Goal: Task Accomplishment & Management: Manage account settings

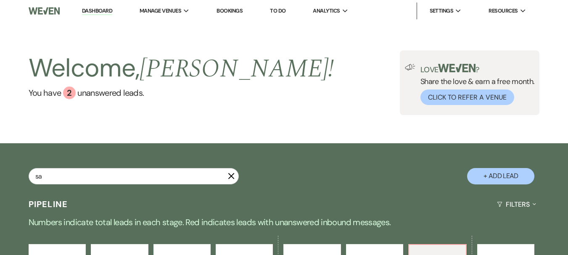
type input "san"
select select "8"
select select "2"
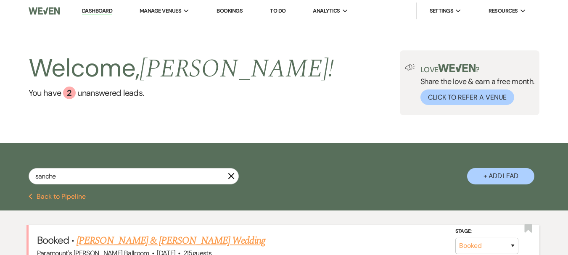
type input "sanche"
click at [150, 237] on link "[PERSON_NAME] & [PERSON_NAME] Wedding" at bounding box center [170, 240] width 188 height 15
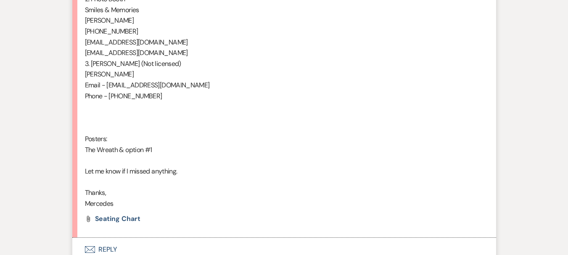
scroll to position [588, 0]
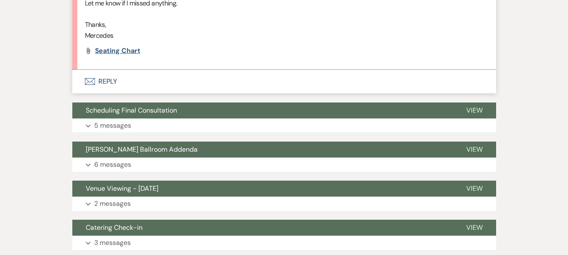
click at [120, 53] on span "Seating Chart" at bounding box center [117, 50] width 45 height 9
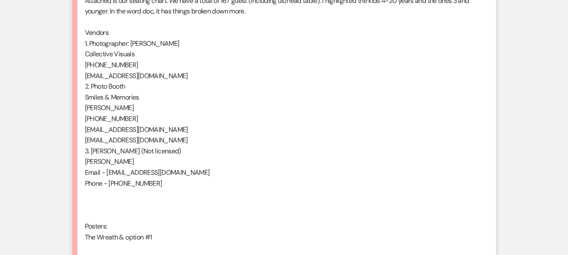
scroll to position [336, 0]
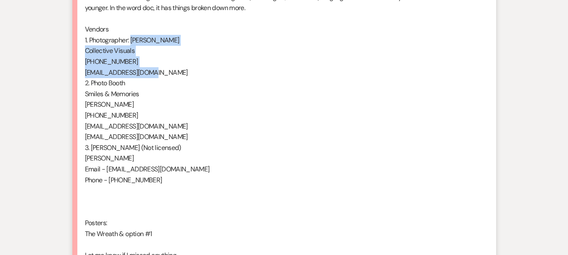
drag, startPoint x: 132, startPoint y: 39, endPoint x: 153, endPoint y: 72, distance: 39.3
click at [153, 72] on div "Hi [PERSON_NAME], Attached is our seating chart. We have a total of 167 guest (…" at bounding box center [284, 131] width 398 height 323
copy div "[PERSON_NAME] Collective Visuals [PHONE_NUMBER] [EMAIL_ADDRESS][DOMAIN_NAME]"
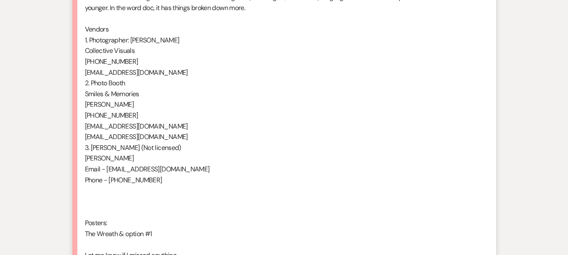
click at [158, 127] on p "[EMAIL_ADDRESS][DOMAIN_NAME]" at bounding box center [284, 126] width 398 height 11
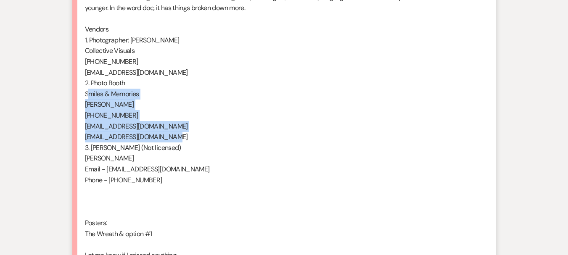
drag, startPoint x: 170, startPoint y: 136, endPoint x: 81, endPoint y: 92, distance: 99.0
click at [82, 92] on li "[PERSON_NAME] Guest Count [DATE] 11:09 PM Hi [PERSON_NAME], Attached is our sea…" at bounding box center [284, 127] width 424 height 389
copy div "Smiles & Memories [PERSON_NAME] [PHONE_NUMBER] [EMAIL_ADDRESS][DOMAIN_NAME] [EM…"
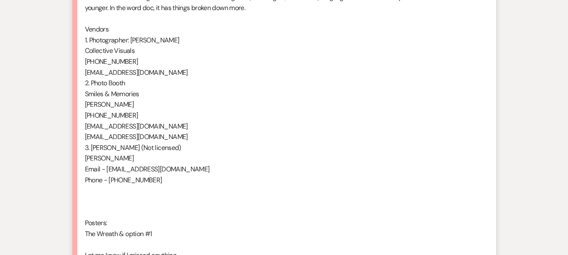
click at [138, 163] on p "[PERSON_NAME]" at bounding box center [284, 158] width 398 height 11
drag, startPoint x: 86, startPoint y: 158, endPoint x: 169, endPoint y: 181, distance: 86.1
click at [169, 181] on div "Hi [PERSON_NAME], Attached is our seating chart. We have a total of 167 guest (…" at bounding box center [284, 131] width 398 height 323
copy div "[PERSON_NAME] Email - [EMAIL_ADDRESS][DOMAIN_NAME] Phone - [PHONE_NUMBER]"
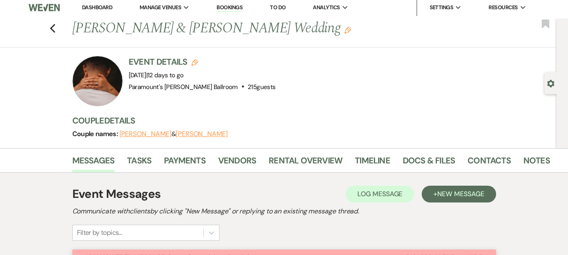
scroll to position [0, 0]
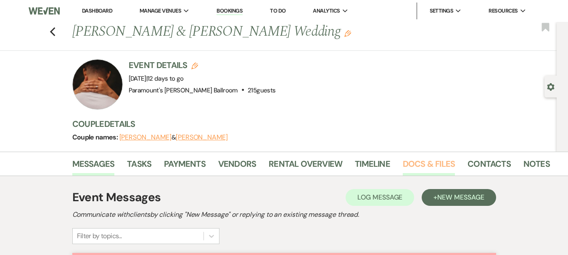
click at [421, 168] on link "Docs & Files" at bounding box center [429, 166] width 52 height 18
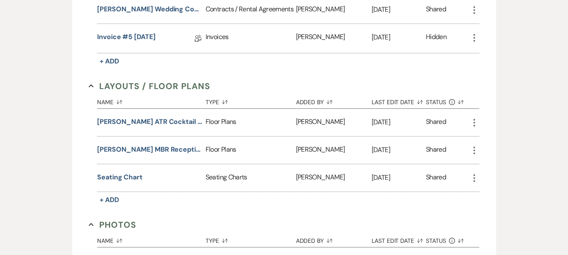
scroll to position [504, 0]
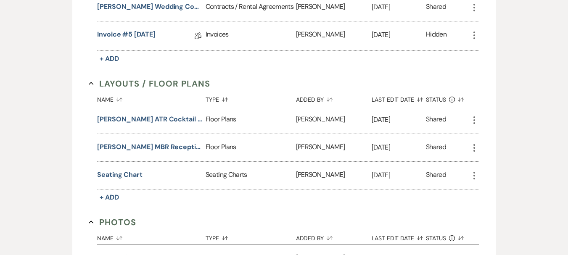
click at [475, 117] on icon "More" at bounding box center [474, 120] width 10 height 10
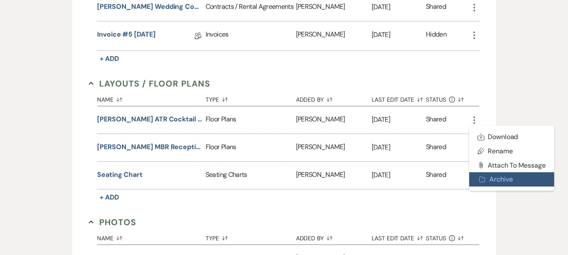
click at [501, 180] on button "Archive Archive" at bounding box center [511, 179] width 85 height 14
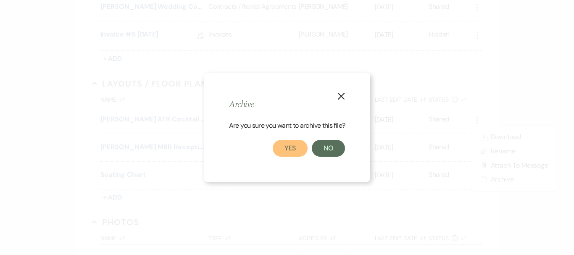
click at [288, 151] on button "Yes" at bounding box center [290, 148] width 35 height 17
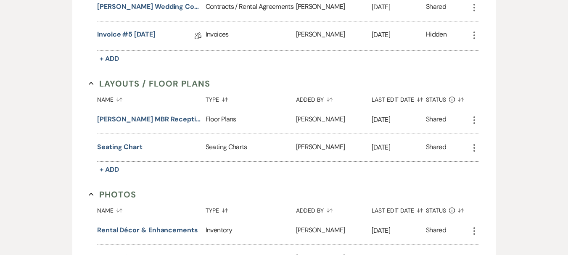
click at [474, 119] on icon "More" at bounding box center [474, 120] width 10 height 10
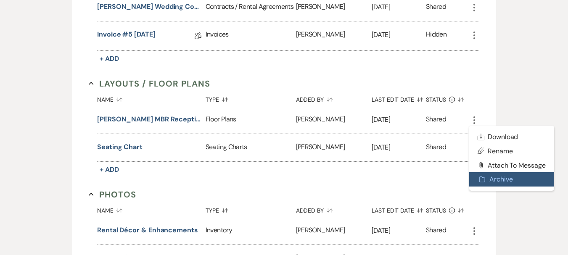
click at [501, 181] on button "Archive Archive" at bounding box center [511, 179] width 85 height 14
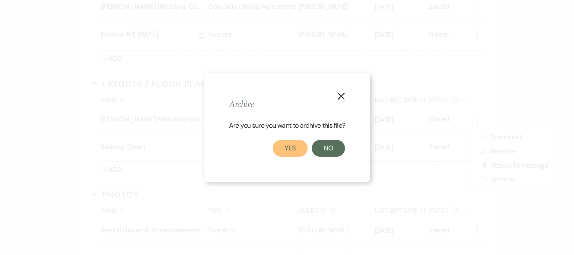
click at [288, 145] on button "Yes" at bounding box center [290, 148] width 35 height 17
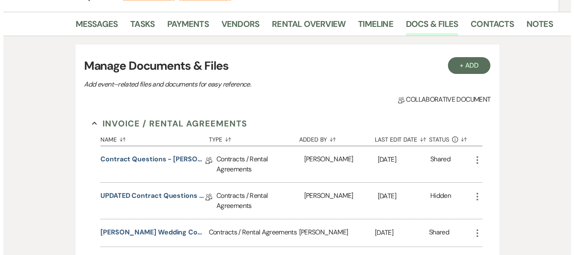
scroll to position [84, 0]
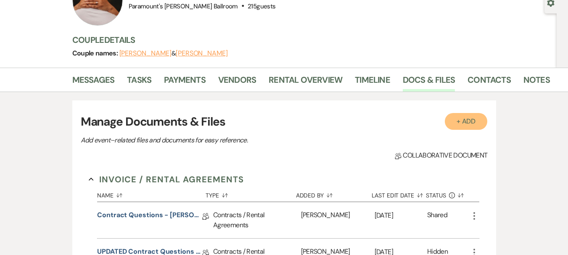
click at [463, 123] on button "+ Add" at bounding box center [466, 121] width 43 height 17
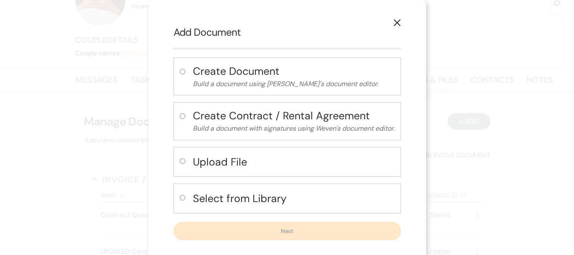
click at [261, 164] on h4 "Upload File" at bounding box center [294, 162] width 202 height 15
radio input "true"
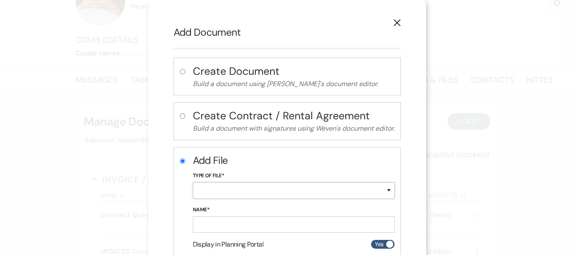
click at [260, 187] on select "Special Event Insurance Vendor Certificate of Insurance Contracts / Rental Agre…" at bounding box center [294, 190] width 202 height 16
select select "24"
click at [193, 182] on select "Special Event Insurance Vendor Certificate of Insurance Contracts / Rental Agre…" at bounding box center [294, 190] width 202 height 16
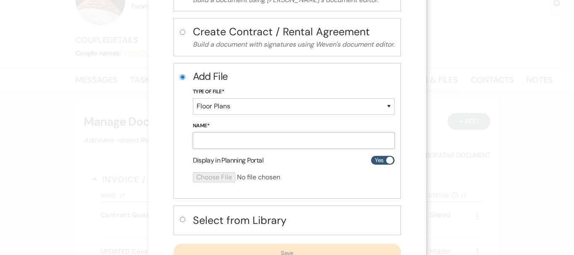
click at [219, 140] on input "Name*" at bounding box center [294, 140] width 202 height 16
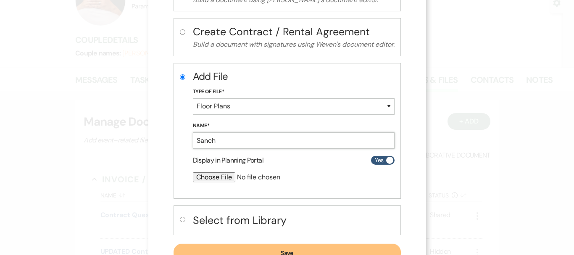
type input "[PERSON_NAME] ATR Cocktail Hour [DATE]"
click at [205, 179] on input "file" at bounding box center [271, 177] width 157 height 10
type input "C:\fakepath\[PERSON_NAME] ATR Cocktail Hour [DATE].pdf"
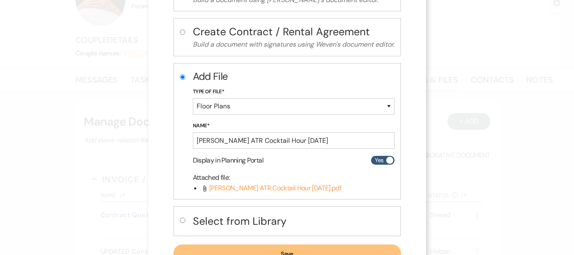
click at [283, 246] on button "Save" at bounding box center [287, 254] width 227 height 18
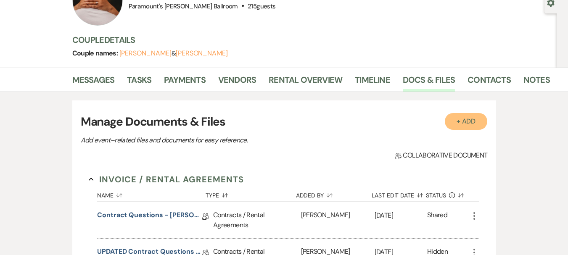
click at [456, 120] on button "+ Add" at bounding box center [466, 121] width 43 height 17
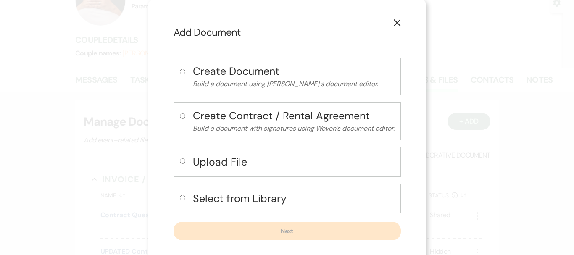
click at [240, 174] on div "Upload File" at bounding box center [287, 162] width 227 height 30
click at [239, 164] on h4 "Upload File" at bounding box center [294, 162] width 202 height 15
radio input "true"
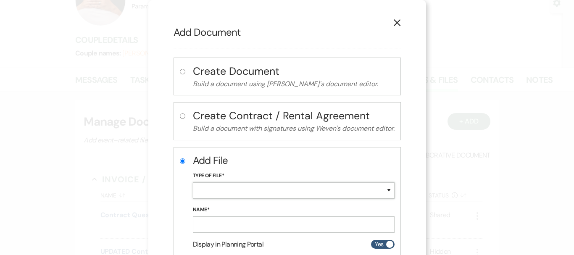
click at [234, 186] on select "Special Event Insurance Vendor Certificate of Insurance Contracts / Rental Agre…" at bounding box center [294, 190] width 202 height 16
select select "24"
click at [193, 182] on select "Special Event Insurance Vendor Certificate of Insurance Contracts / Rental Agre…" at bounding box center [294, 190] width 202 height 16
click at [232, 228] on input "Name*" at bounding box center [294, 224] width 202 height 16
type input "[PERSON_NAME] MBR Reception [DATE]"
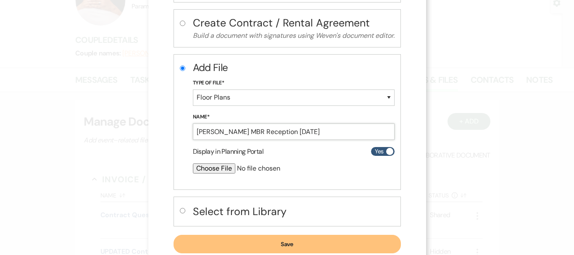
scroll to position [116, 0]
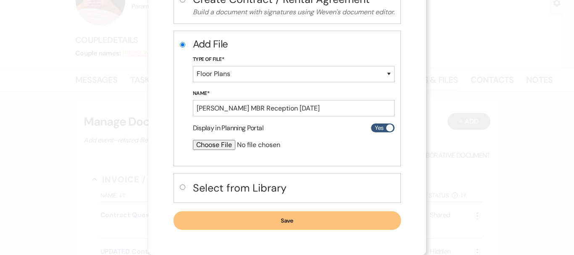
click at [215, 145] on input "file" at bounding box center [271, 145] width 157 height 10
type input "C:\fakepath\[PERSON_NAME] MBR Reception [DATE].pdf"
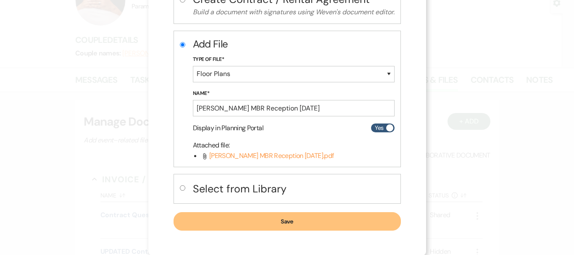
click at [333, 220] on button "Save" at bounding box center [287, 221] width 227 height 18
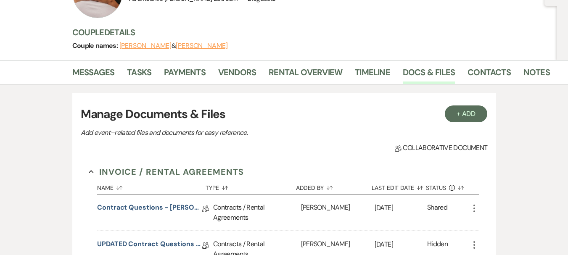
scroll to position [0, 0]
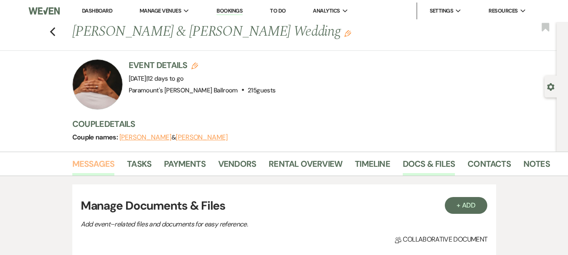
click at [92, 166] on link "Messages" at bounding box center [93, 166] width 42 height 18
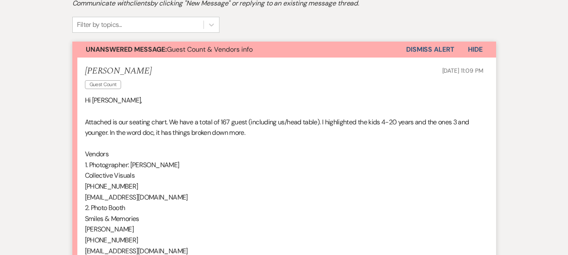
scroll to position [168, 0]
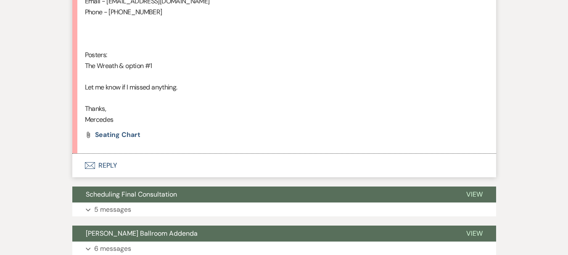
click at [113, 164] on button "Envelope Reply" at bounding box center [284, 166] width 424 height 24
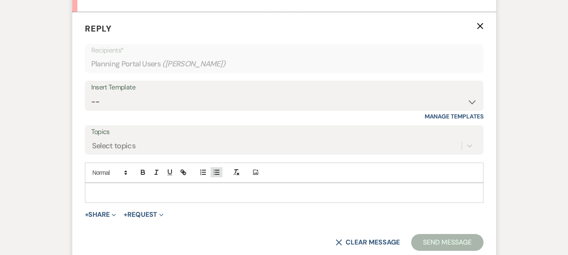
scroll to position [655, 0]
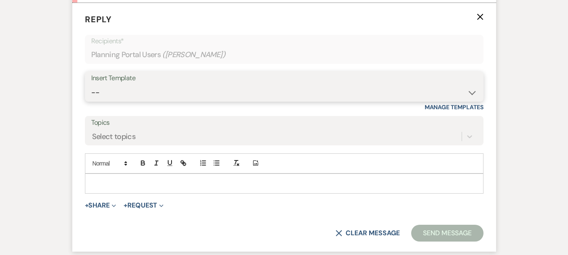
click at [135, 93] on select "-- Weven Planning Portal Introduction (Booked Events) 6 Month Consultation 9 Mo…" at bounding box center [284, 92] width 386 height 16
select select "4089"
click at [91, 84] on select "-- Weven Planning Portal Introduction (Booked Events) 6 Month Consultation 9 Mo…" at bounding box center [284, 92] width 386 height 16
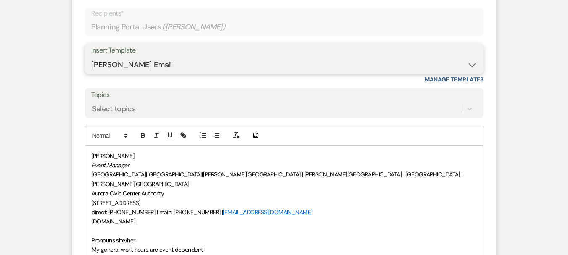
scroll to position [781, 0]
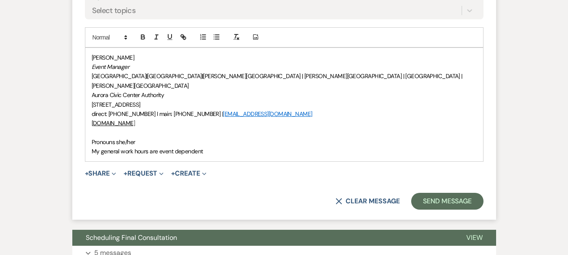
click at [89, 131] on div "[PERSON_NAME] Event Manager [GEOGRAPHIC_DATA] | [GEOGRAPHIC_DATA] | [PERSON_NAM…" at bounding box center [284, 104] width 398 height 113
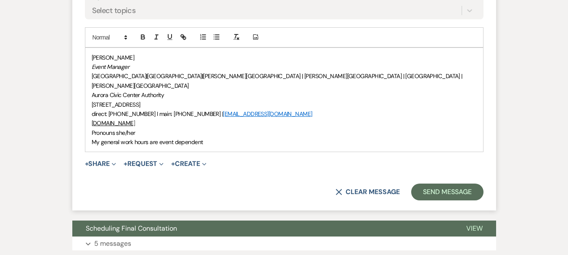
click at [90, 58] on div "[PERSON_NAME] Event Manager [GEOGRAPHIC_DATA] | [GEOGRAPHIC_DATA] | [PERSON_NAM…" at bounding box center [284, 100] width 398 height 104
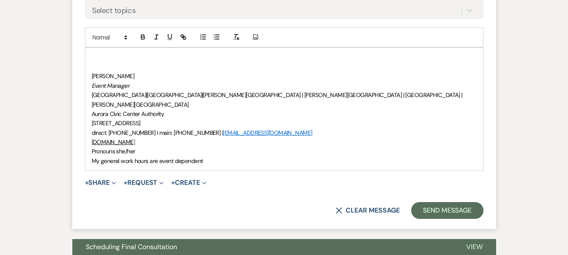
click at [97, 53] on p at bounding box center [284, 57] width 385 height 9
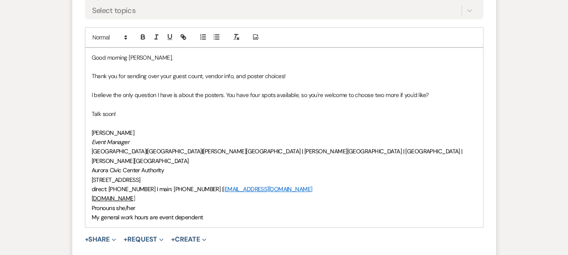
click at [397, 93] on p "I believe the only question I have is about the posters. You have four spots av…" at bounding box center [284, 94] width 385 height 9
drag, startPoint x: 443, startPoint y: 93, endPoint x: 403, endPoint y: 96, distance: 39.6
click at [403, 96] on p "I believe the only question I have is about the posters. You have four spots av…" at bounding box center [284, 94] width 385 height 9
click at [137, 110] on p "Talk soon!" at bounding box center [284, 113] width 385 height 9
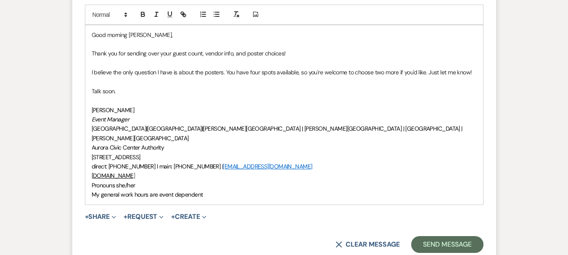
scroll to position [823, 0]
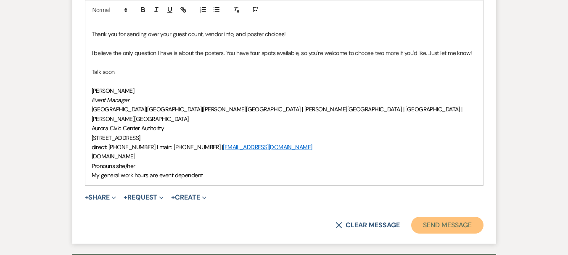
click at [454, 217] on button "Send Message" at bounding box center [447, 225] width 72 height 17
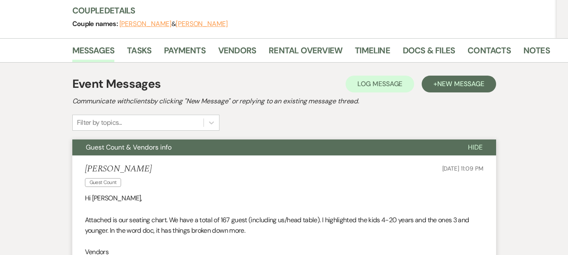
scroll to position [106, 0]
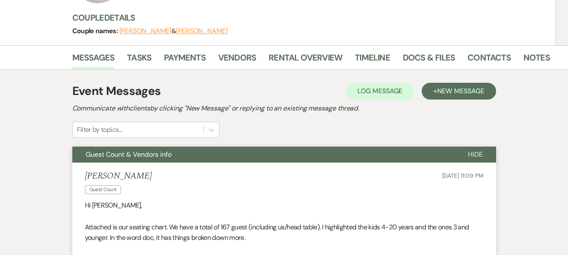
click at [161, 152] on span "Guest Count & Vendors info" at bounding box center [129, 154] width 86 height 9
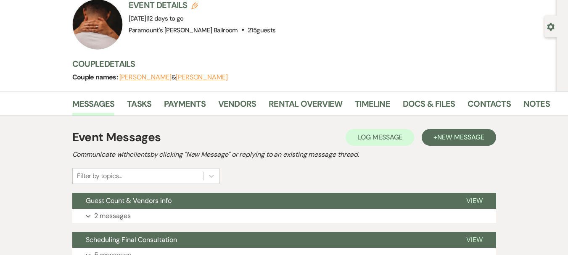
scroll to position [0, 0]
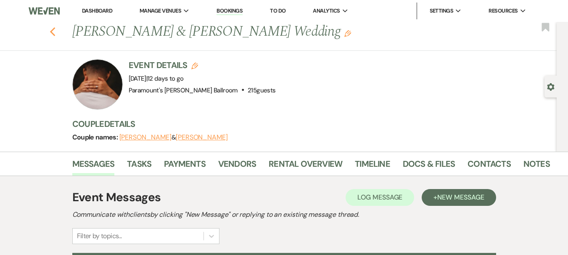
click at [56, 34] on icon "Previous" at bounding box center [53, 32] width 6 height 10
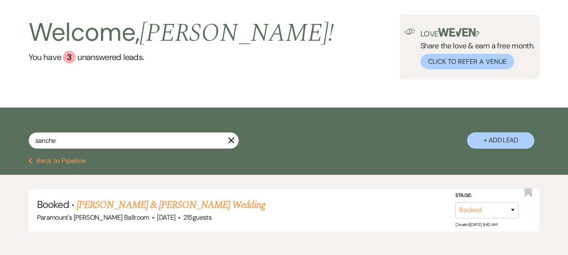
scroll to position [81, 0]
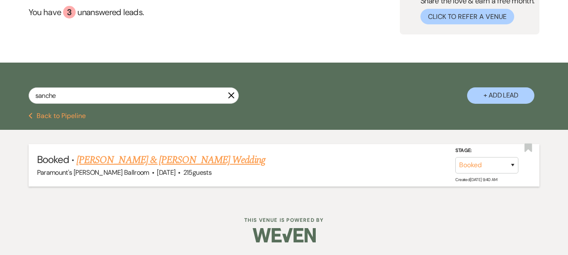
click at [126, 158] on link "[PERSON_NAME] & [PERSON_NAME] Wedding" at bounding box center [170, 160] width 188 height 15
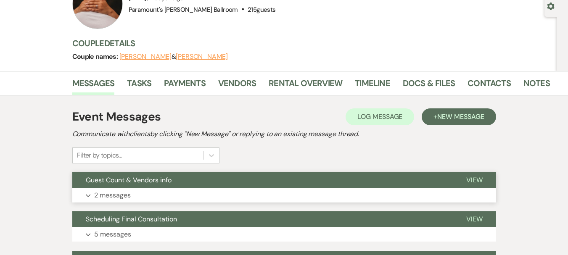
click at [133, 178] on span "Guest Count & Vendors info" at bounding box center [129, 180] width 86 height 9
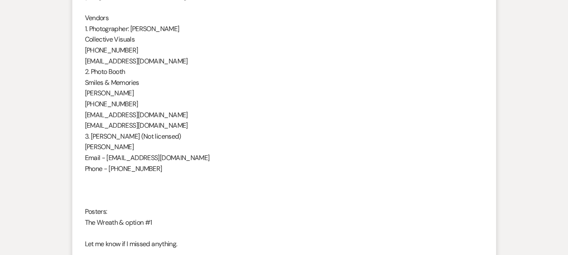
scroll to position [333, 0]
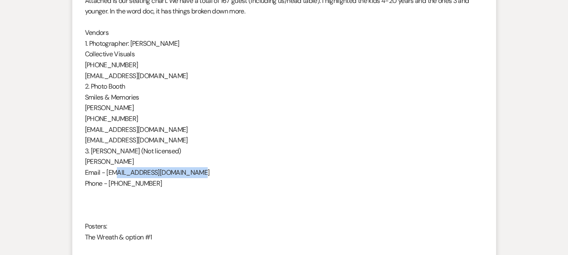
drag, startPoint x: 195, startPoint y: 173, endPoint x: 108, endPoint y: 174, distance: 87.8
click at [108, 174] on p "Email - [EMAIL_ADDRESS][DOMAIN_NAME]" at bounding box center [284, 172] width 398 height 11
